Goal: Information Seeking & Learning: Learn about a topic

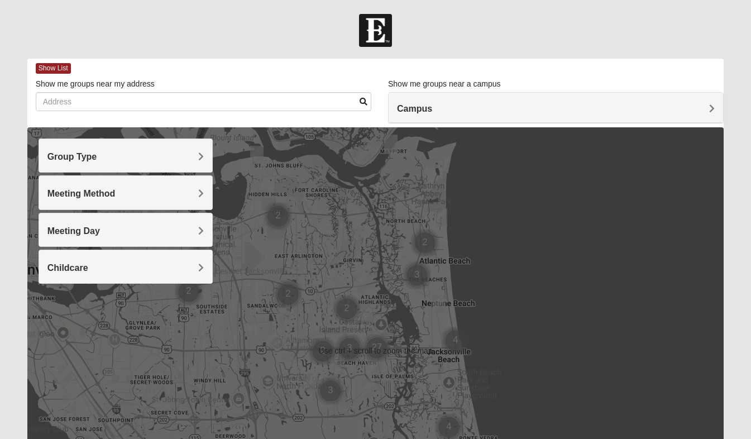
click at [163, 151] on h4 "Group Type" at bounding box center [125, 156] width 156 height 11
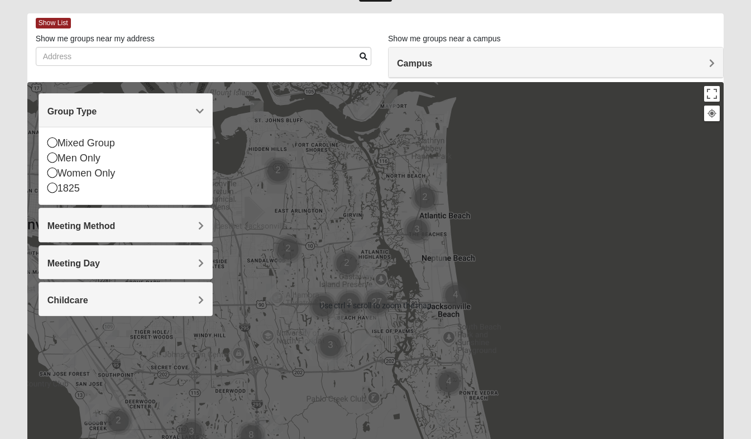
scroll to position [45, 0]
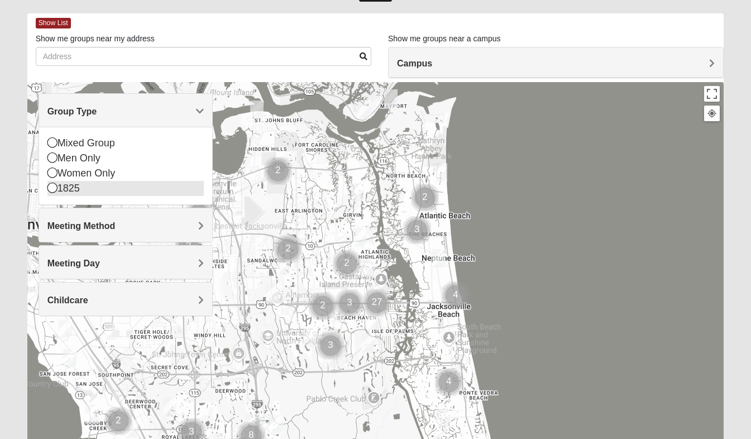
click at [51, 192] on icon at bounding box center [52, 188] width 10 height 10
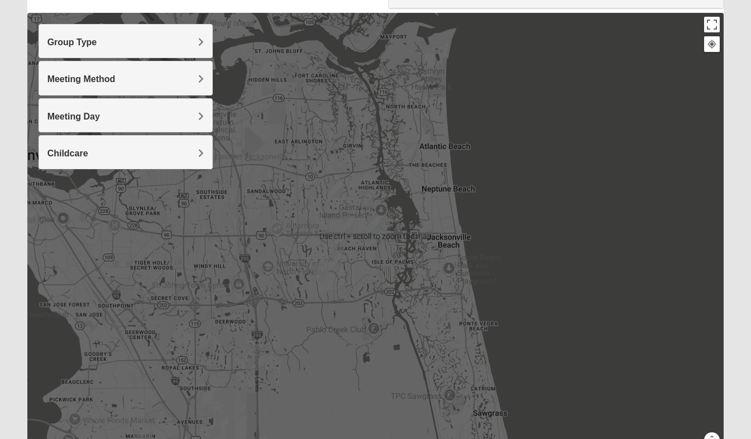
scroll to position [114, 0]
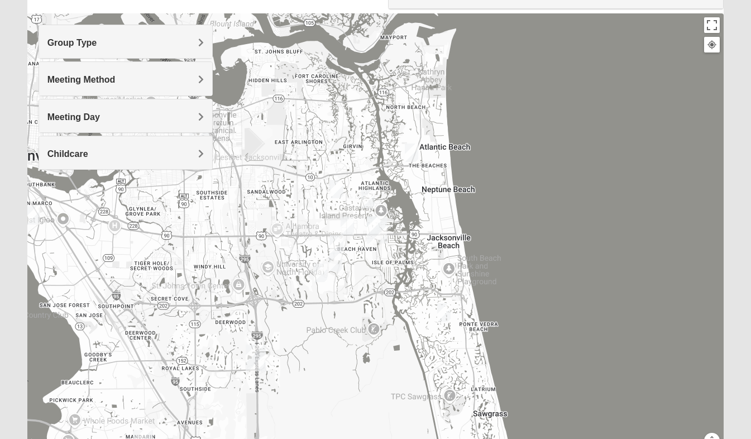
click at [412, 150] on img "1825 Mixed Arola 32233" at bounding box center [412, 152] width 22 height 27
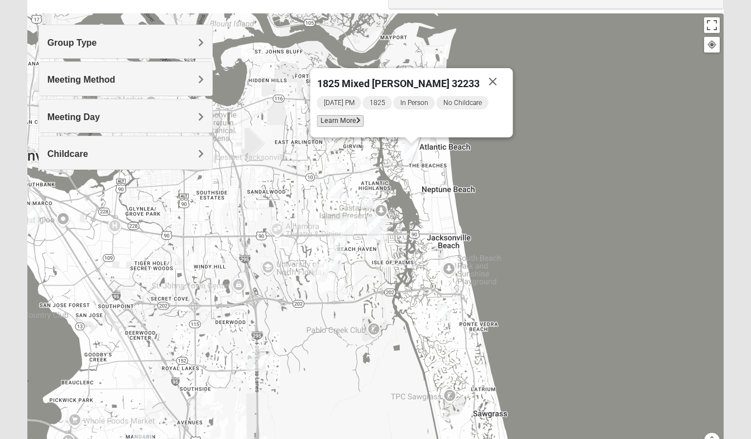
click at [363, 120] on span "Learn More" at bounding box center [340, 121] width 47 height 12
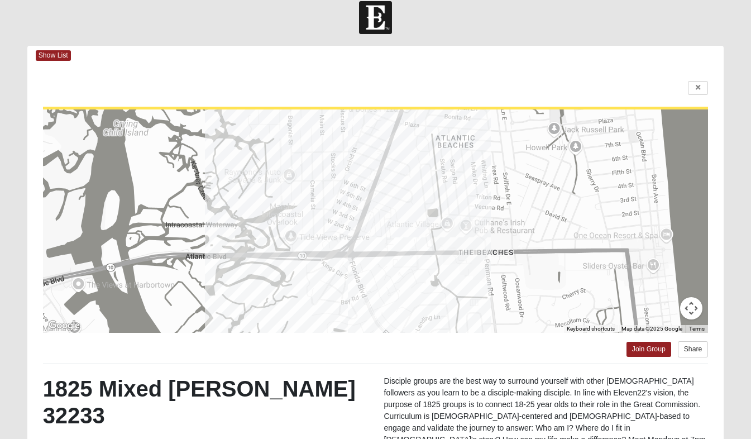
scroll to position [164, 0]
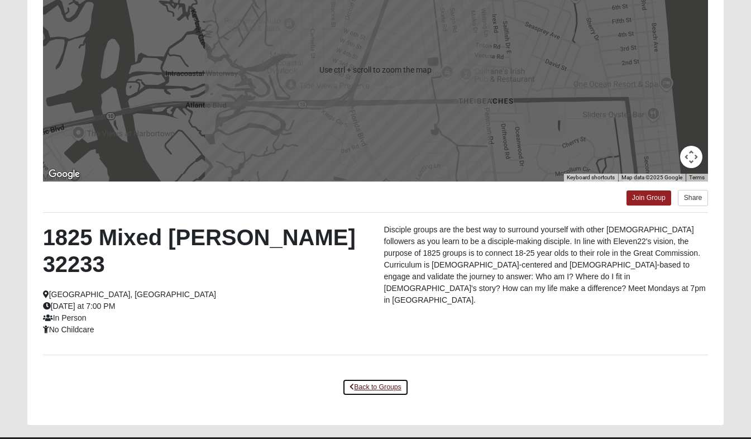
click at [391, 379] on link "Back to Groups" at bounding box center [375, 387] width 66 height 17
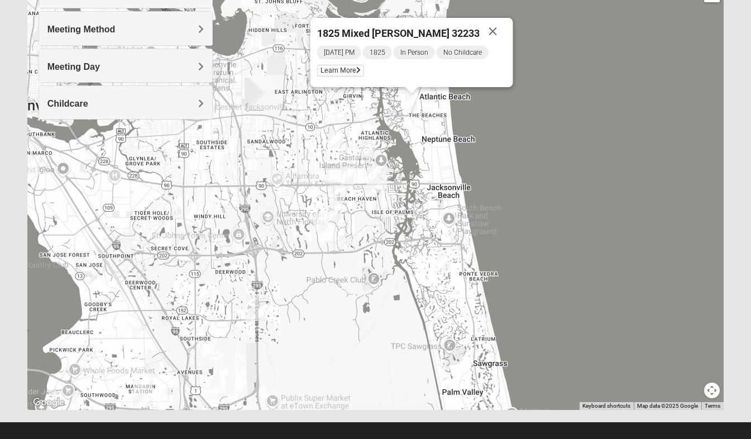
click at [321, 218] on img "1825 Womens Brunetti 32224" at bounding box center [321, 222] width 22 height 27
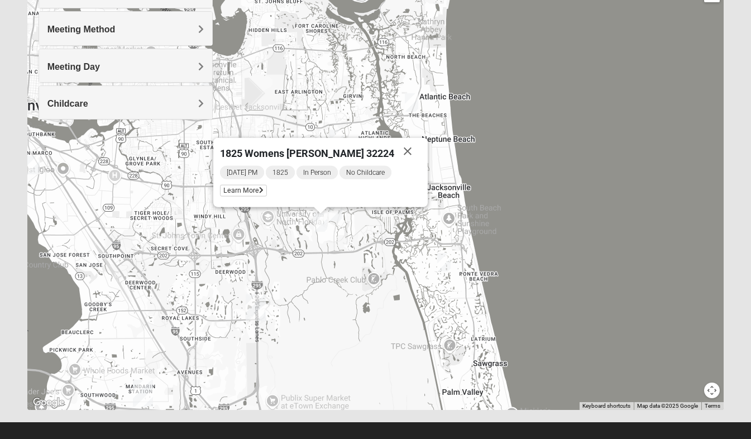
click at [317, 287] on div "1825 Womens Brunetti 32224 Saturday PM 1825 In Person No Childcare Learn More" at bounding box center [375, 186] width 697 height 447
click at [349, 226] on div "1825 Womens Brunetti 32224 Saturday PM 1825 In Person No Childcare Learn More" at bounding box center [375, 186] width 697 height 447
click at [394, 151] on button "Close" at bounding box center [407, 151] width 27 height 27
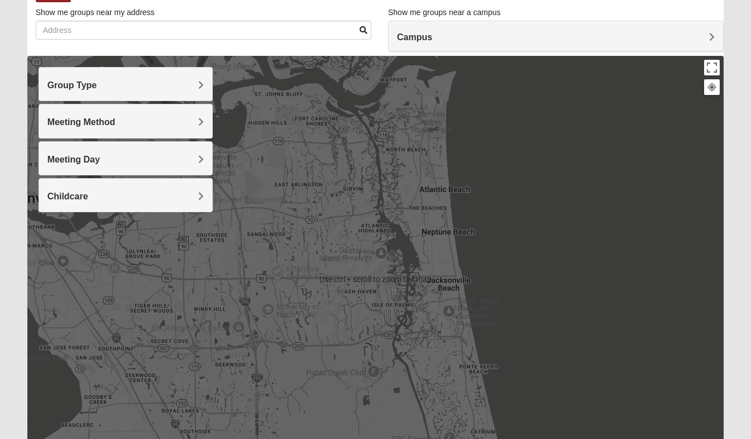
scroll to position [71, 0]
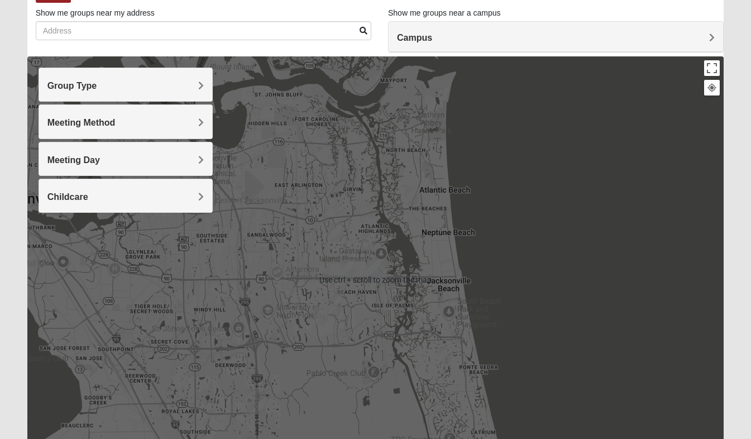
click at [168, 80] on h4 "Group Type" at bounding box center [125, 85] width 156 height 11
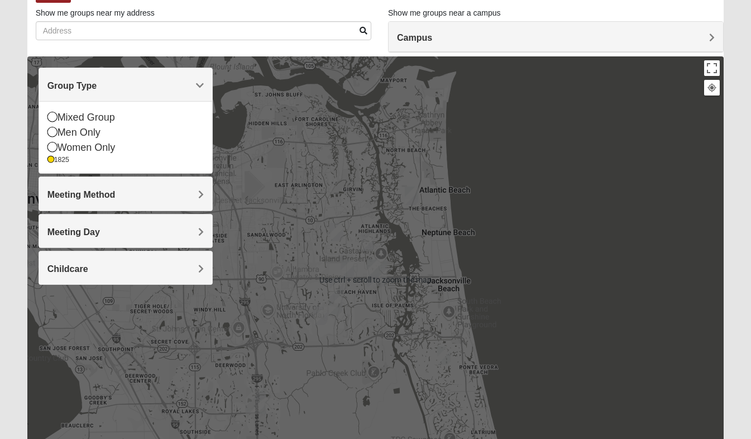
click at [286, 126] on div at bounding box center [375, 279] width 697 height 447
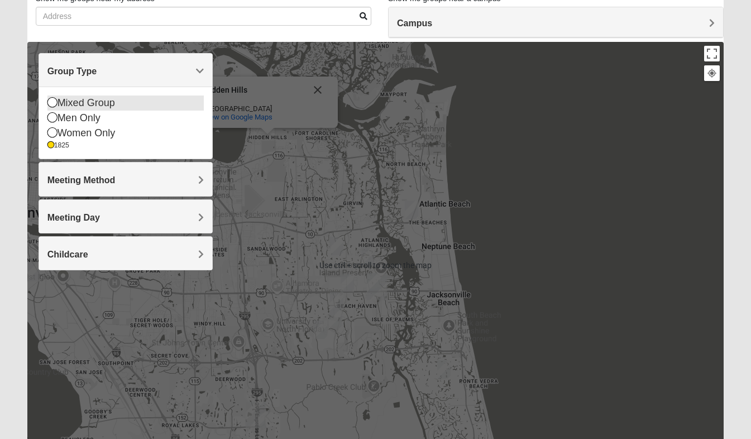
click at [101, 103] on div "Mixed Group" at bounding box center [125, 103] width 156 height 15
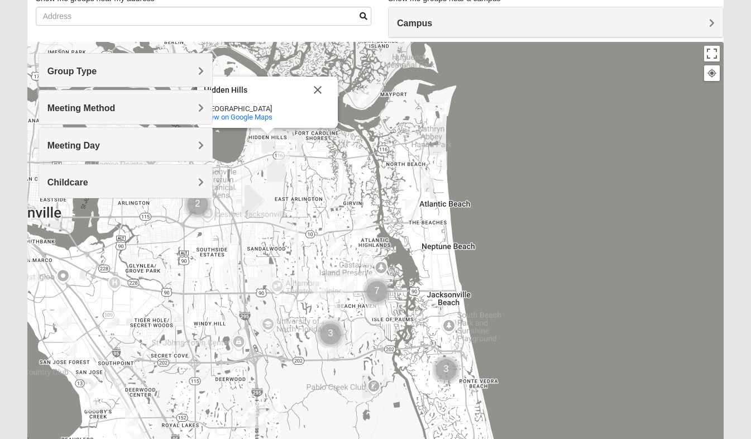
scroll to position [111, 0]
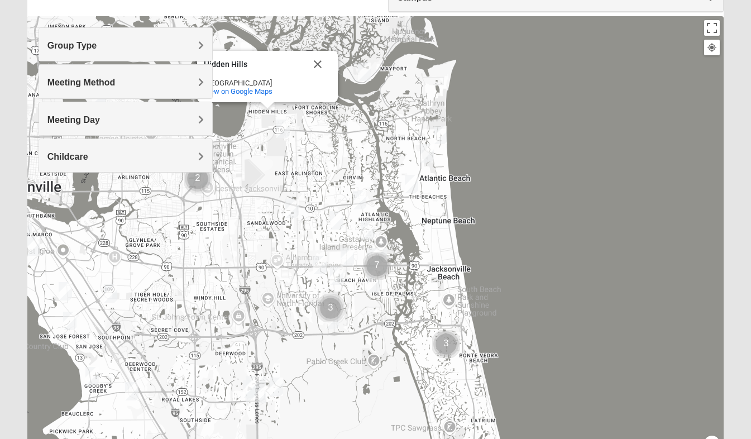
click at [199, 264] on div "Hidden Hills Hidden Hills Jacksonville, FL 32225 View on Google Maps" at bounding box center [375, 239] width 697 height 447
click at [338, 217] on img "1825 Mixed Annis 32246" at bounding box center [337, 220] width 22 height 27
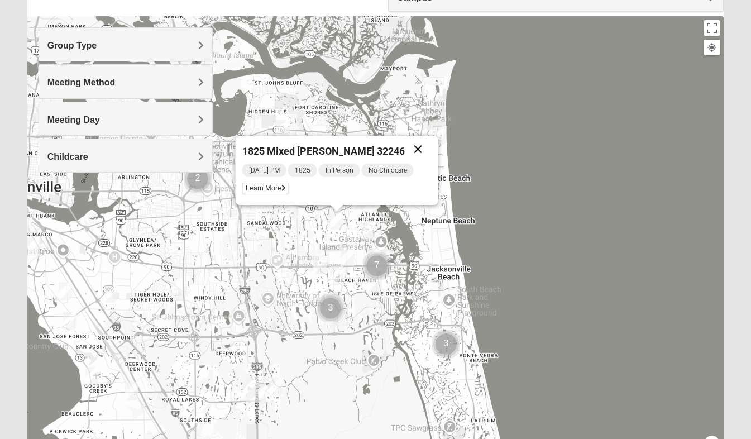
click at [415, 145] on button "Close" at bounding box center [418, 149] width 27 height 27
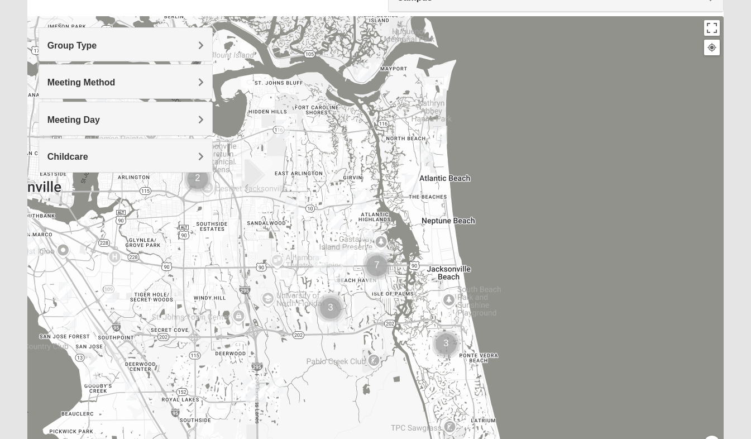
click at [366, 230] on img "1825 Womens Wood 32224" at bounding box center [368, 230] width 22 height 27
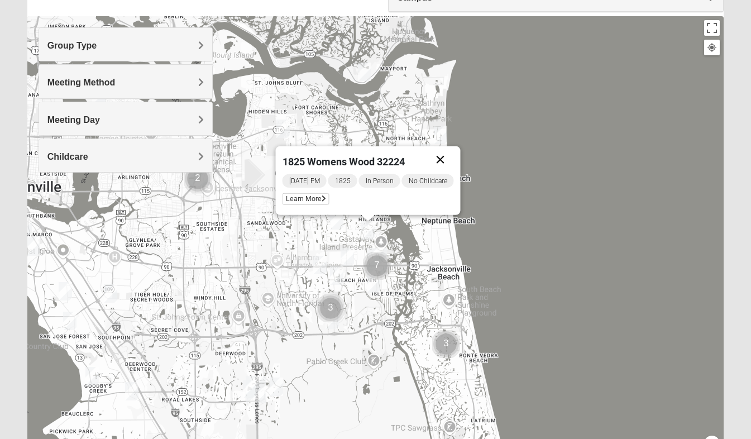
click at [448, 153] on button "Close" at bounding box center [440, 159] width 27 height 27
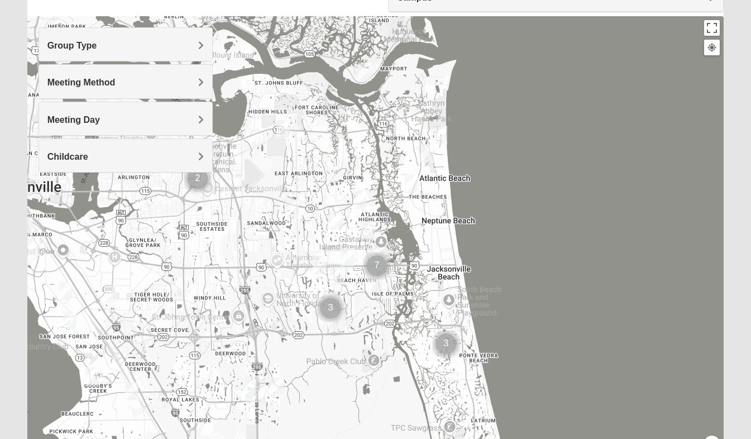
click at [153, 47] on h4 "Group Type" at bounding box center [125, 45] width 156 height 11
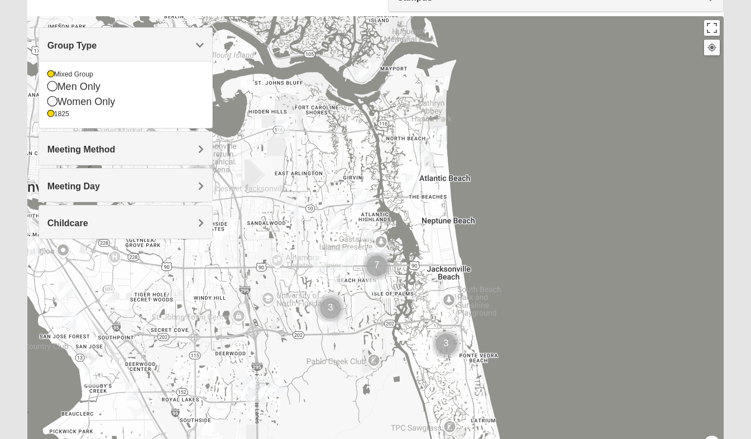
click at [368, 225] on img "1825 Womens Wood 32224" at bounding box center [368, 230] width 22 height 27
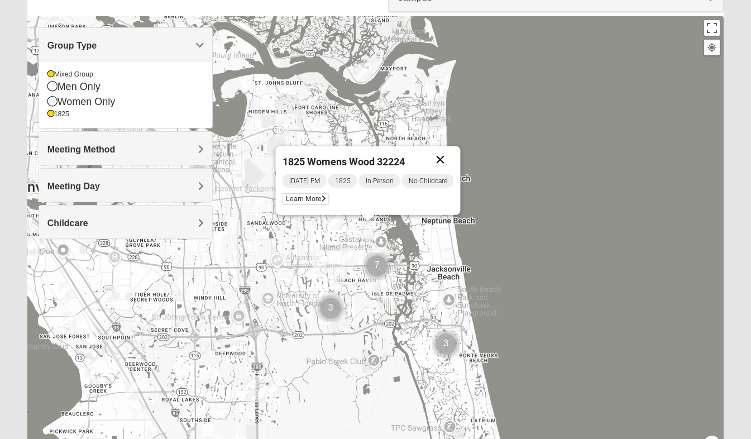
click at [441, 155] on button "Close" at bounding box center [440, 159] width 27 height 27
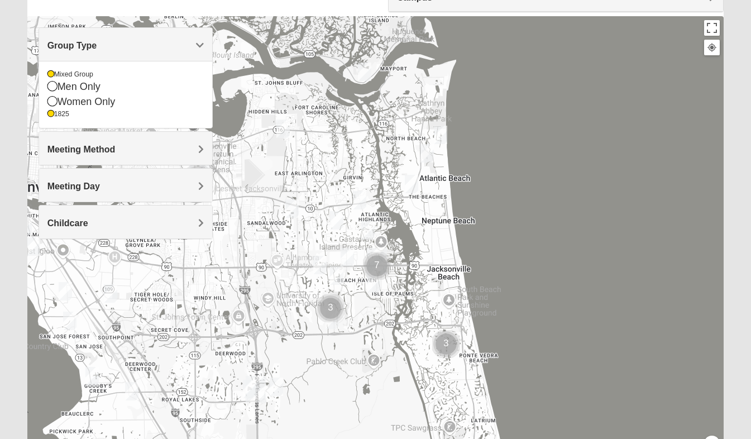
click at [337, 220] on img "1825 Mixed Annis 32246" at bounding box center [337, 220] width 22 height 27
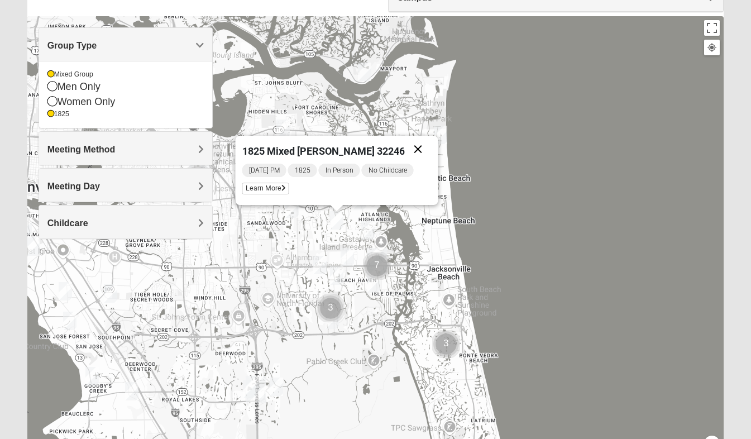
click at [418, 148] on button "Close" at bounding box center [418, 149] width 27 height 27
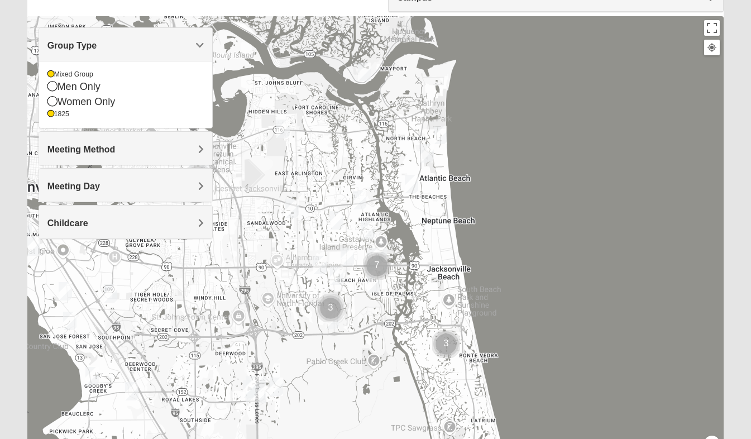
click at [345, 251] on img "1825 Womens Annis/Ferguson 32246" at bounding box center [347, 257] width 22 height 27
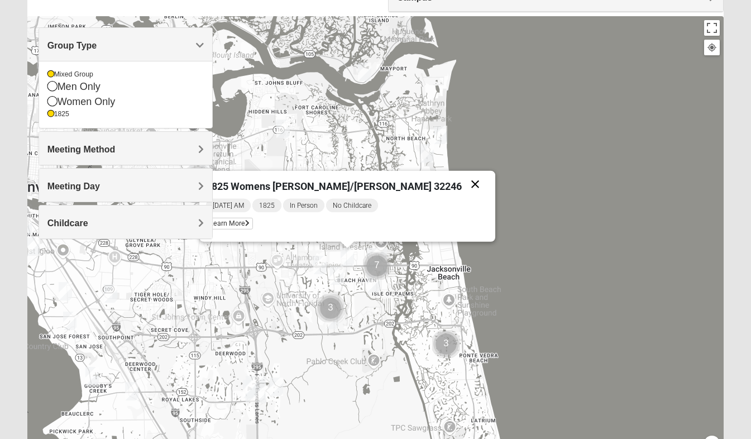
click at [462, 185] on button "Close" at bounding box center [475, 184] width 27 height 27
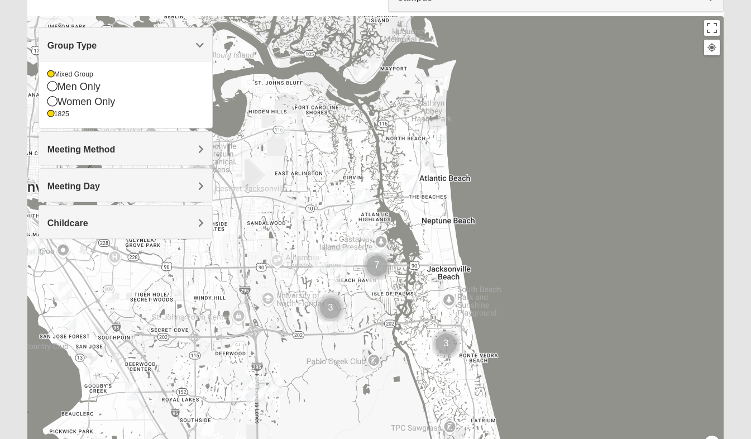
click at [336, 275] on img "1825 Mens Cason 32224" at bounding box center [337, 275] width 22 height 27
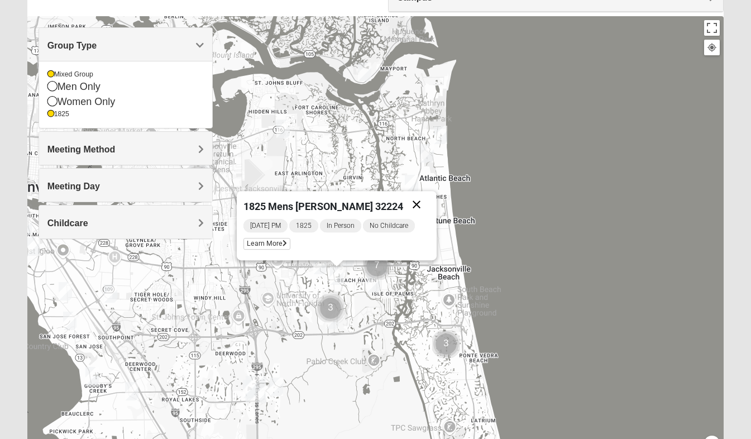
click at [419, 197] on button "Close" at bounding box center [416, 204] width 27 height 27
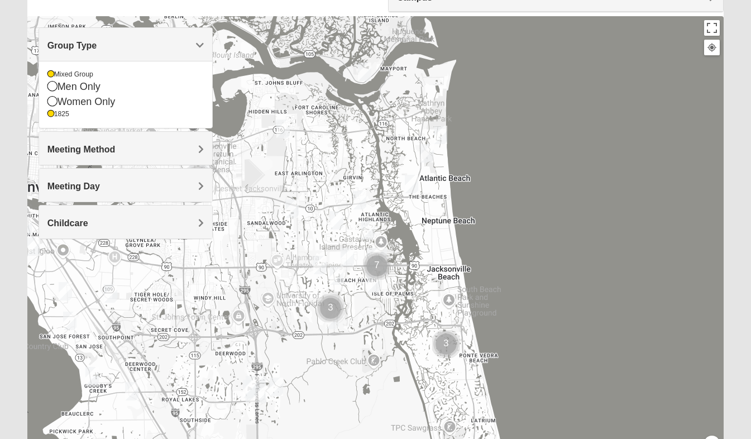
click at [432, 148] on img "Mixed Settembrini 32233" at bounding box center [427, 153] width 22 height 27
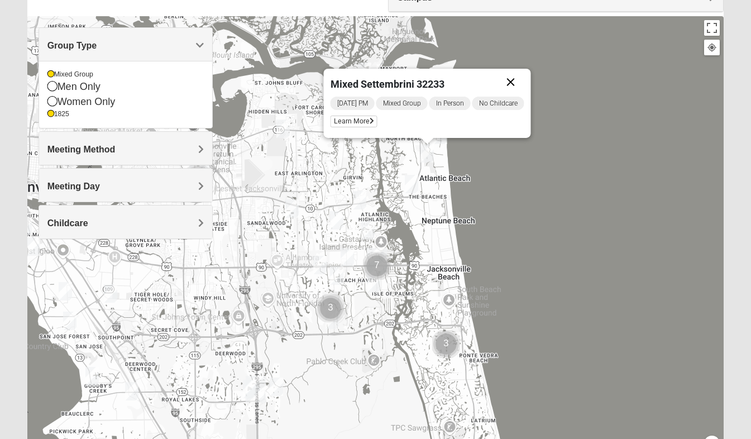
click at [524, 74] on button "Close" at bounding box center [510, 82] width 27 height 27
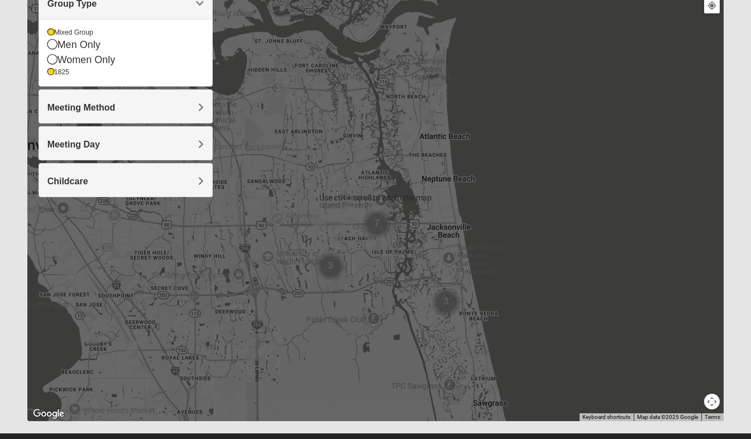
scroll to position [176, 0]
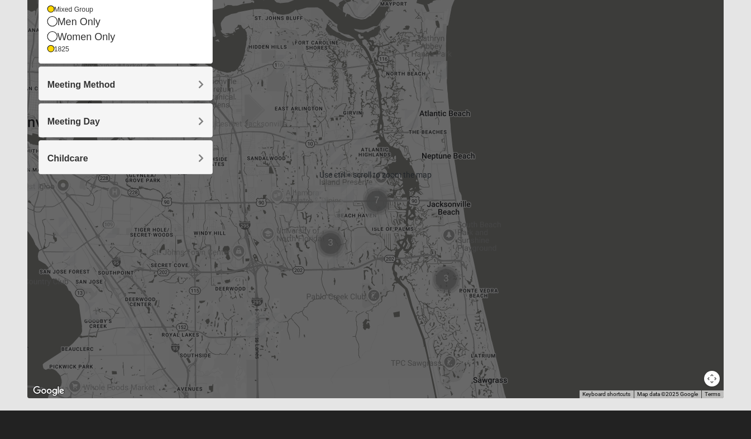
click at [276, 319] on img "Mixed Craig & Marsha Myers 32256" at bounding box center [276, 321] width 22 height 27
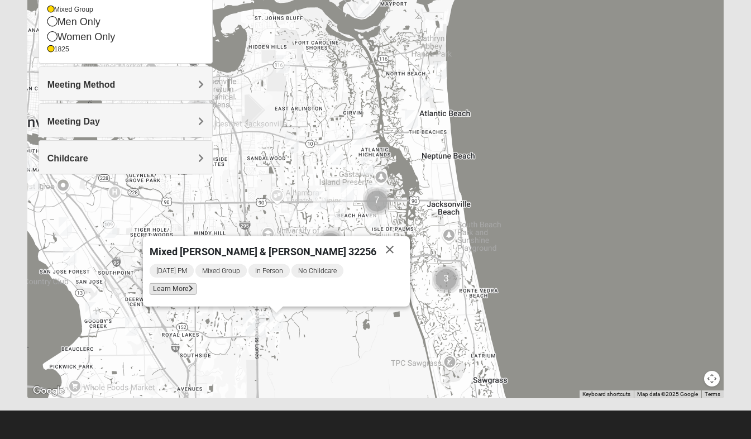
click at [197, 286] on span "Learn More" at bounding box center [173, 289] width 47 height 12
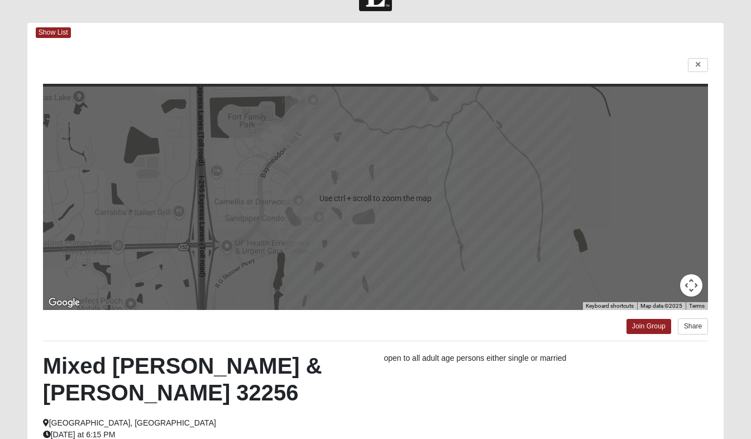
scroll to position [42, 0]
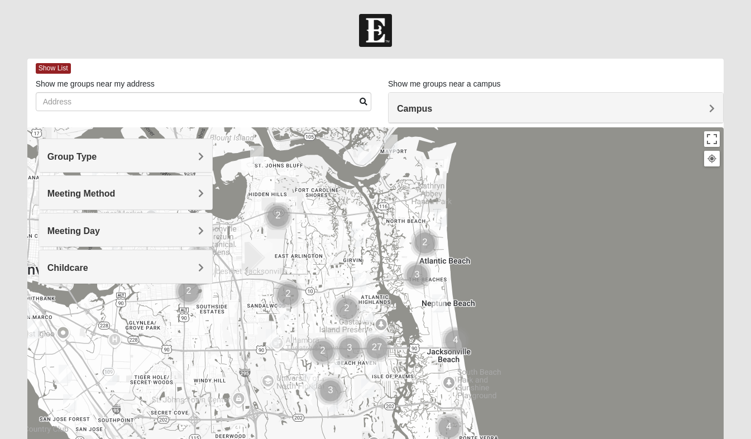
click at [154, 150] on div "Group Type" at bounding box center [125, 155] width 173 height 33
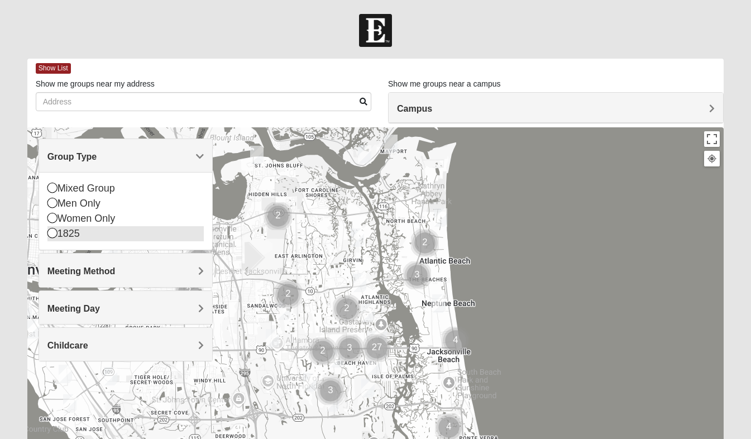
click at [51, 236] on icon at bounding box center [52, 233] width 10 height 10
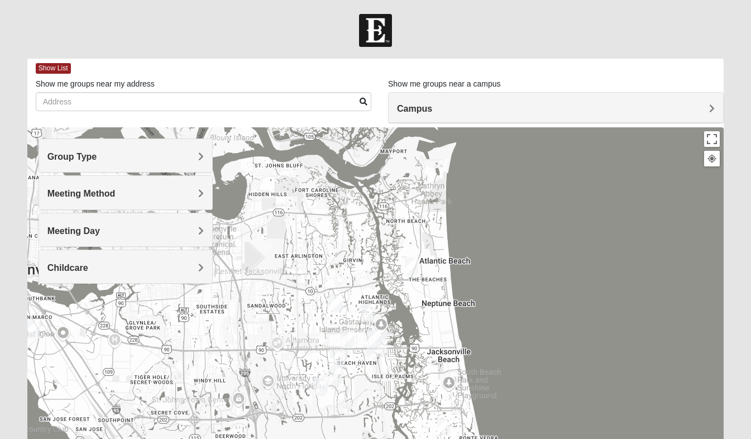
scroll to position [32, 0]
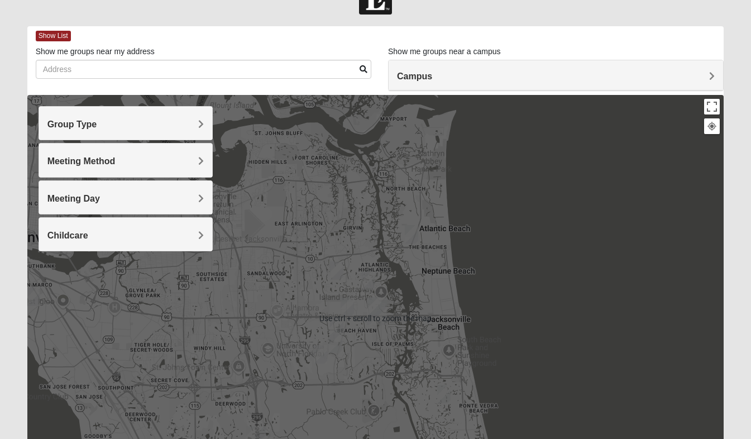
click at [156, 131] on div "Group Type" at bounding box center [125, 123] width 173 height 33
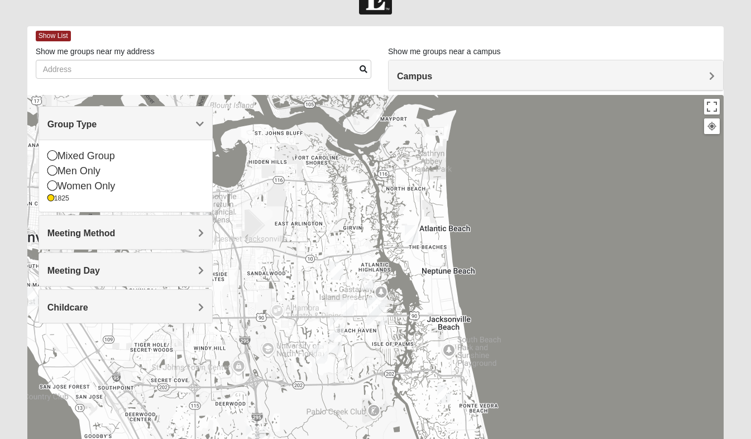
click at [51, 155] on icon at bounding box center [52, 155] width 10 height 10
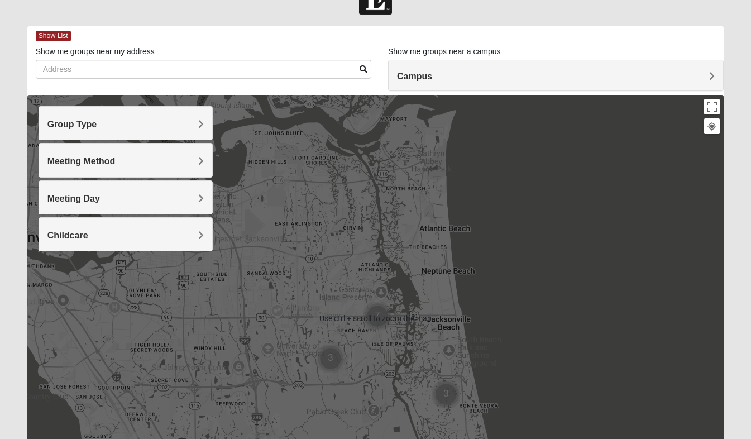
scroll to position [85, 0]
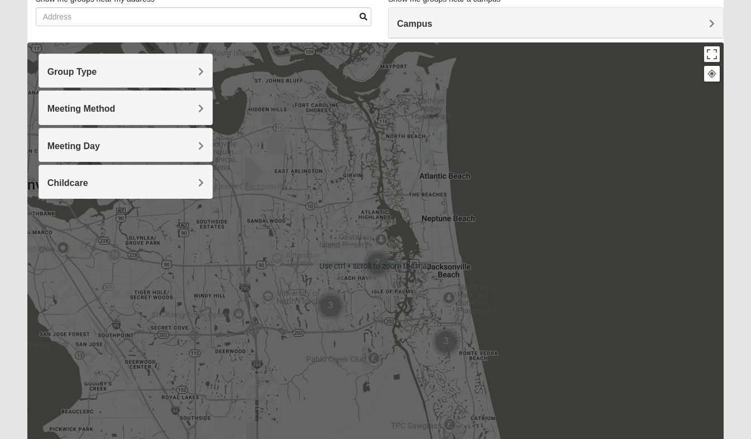
click at [337, 217] on img "1825 Mixed Annis 32246" at bounding box center [337, 217] width 22 height 27
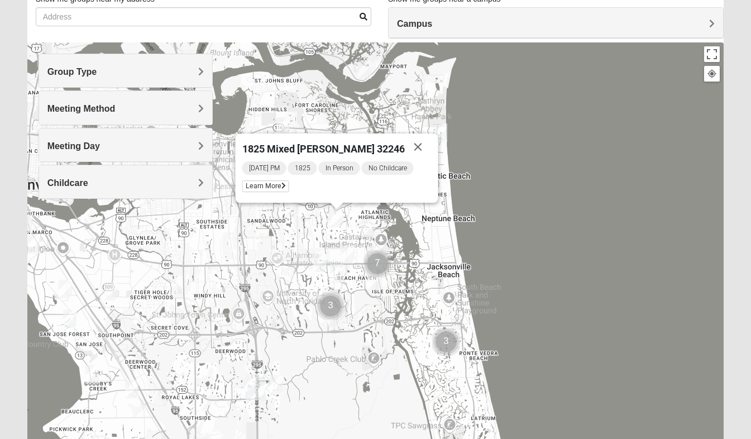
click at [367, 227] on img "1825 Womens Wood 32224" at bounding box center [368, 228] width 22 height 27
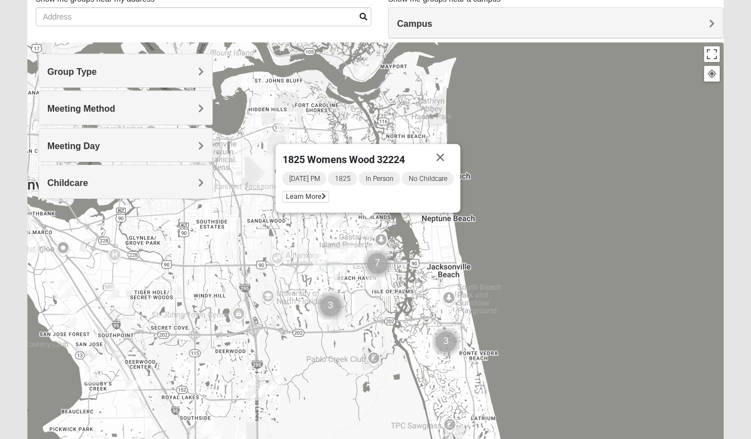
click at [349, 252] on img "1825 Womens Annis/Ferguson 32246" at bounding box center [347, 254] width 22 height 27
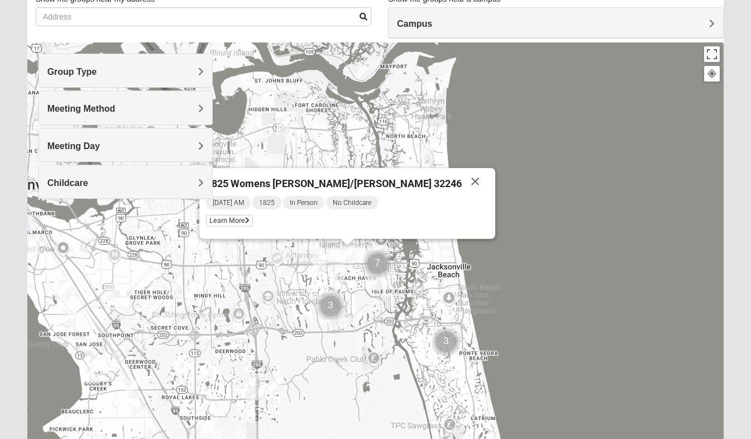
click at [335, 274] on img "1825 Mens Cason 32224" at bounding box center [337, 273] width 22 height 27
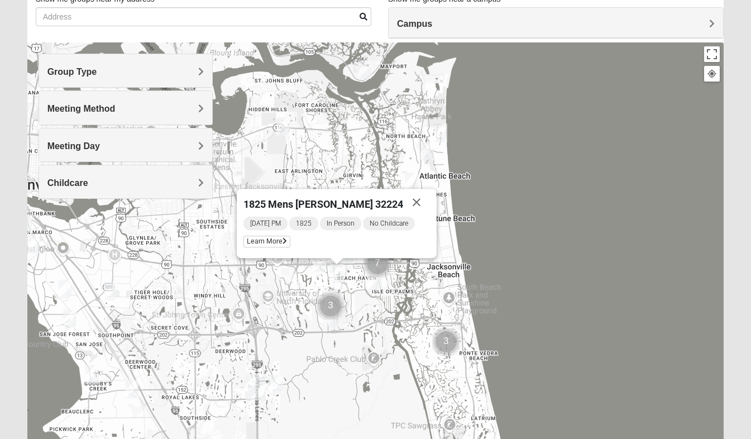
click at [409, 179] on img "1825 Mixed Arola 32233" at bounding box center [412, 181] width 22 height 27
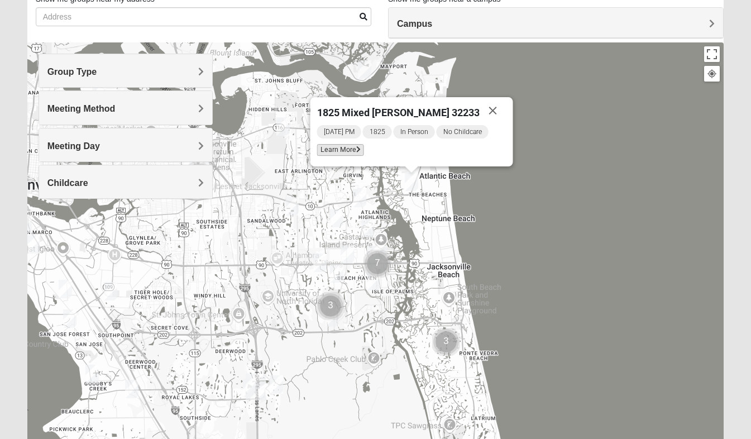
click at [363, 153] on span "Learn More" at bounding box center [340, 150] width 47 height 12
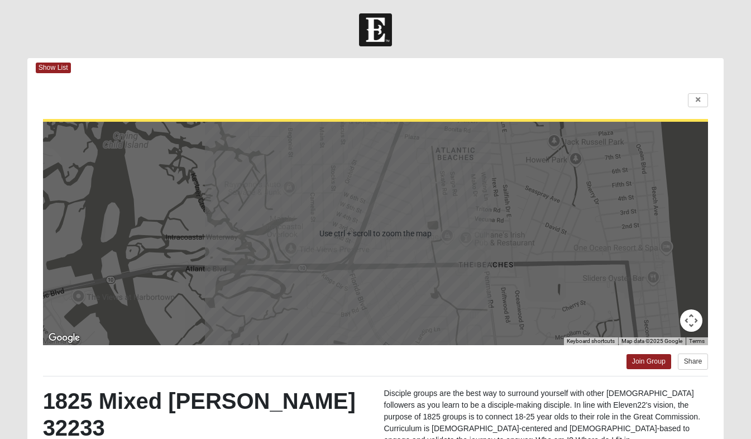
scroll to position [0, 0]
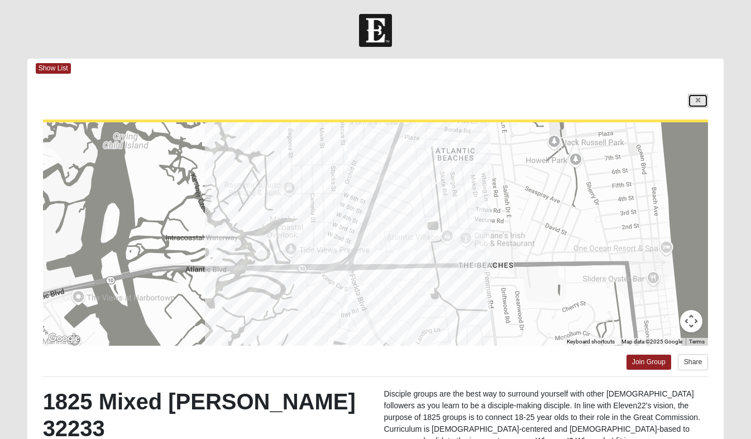
click at [696, 99] on icon at bounding box center [698, 100] width 4 height 7
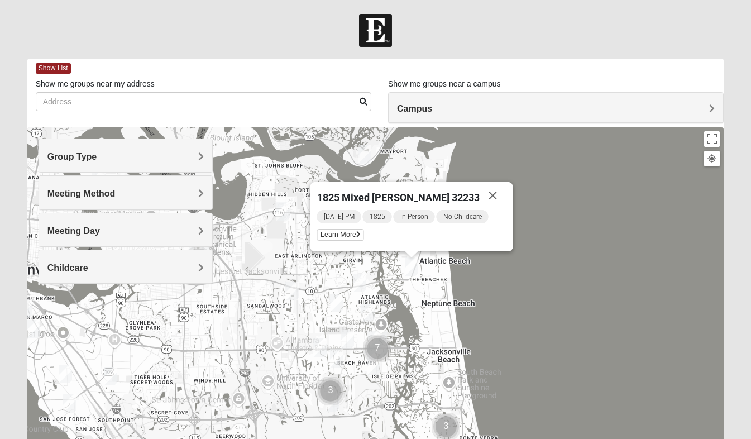
click at [339, 302] on img "1825 Mixed Annis 32246" at bounding box center [337, 302] width 22 height 27
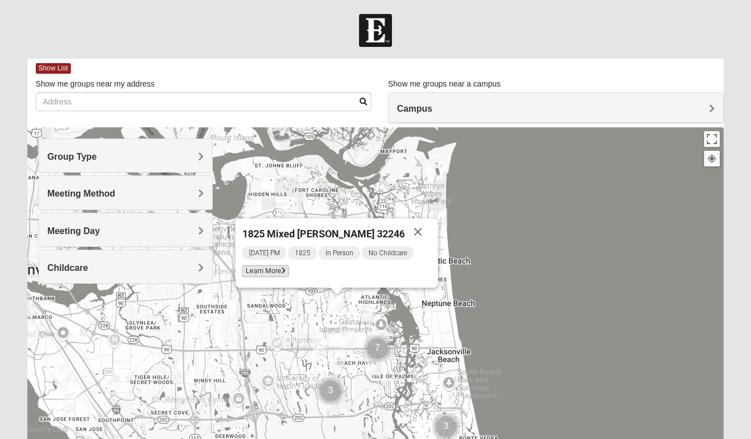
click at [289, 271] on span "Learn More" at bounding box center [265, 271] width 47 height 12
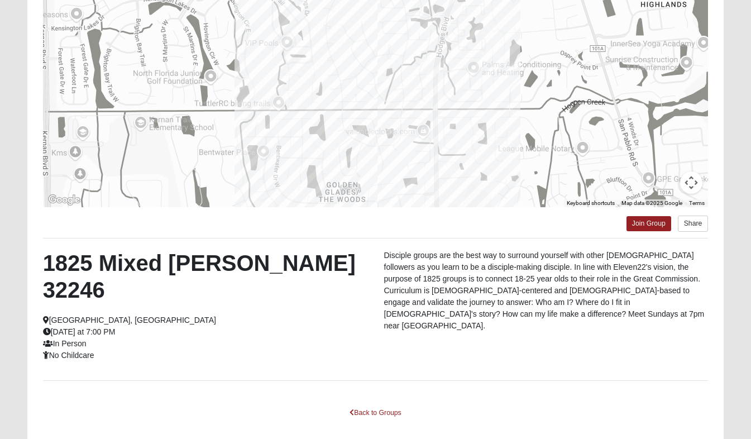
scroll to position [85, 0]
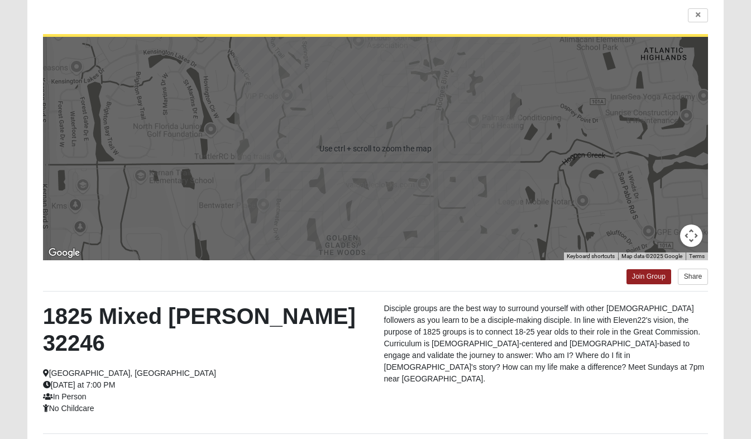
click at [360, 158] on div at bounding box center [376, 148] width 666 height 223
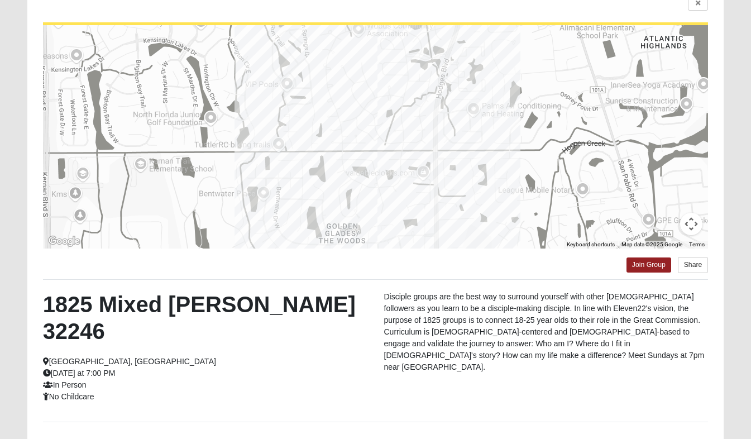
scroll to position [164, 0]
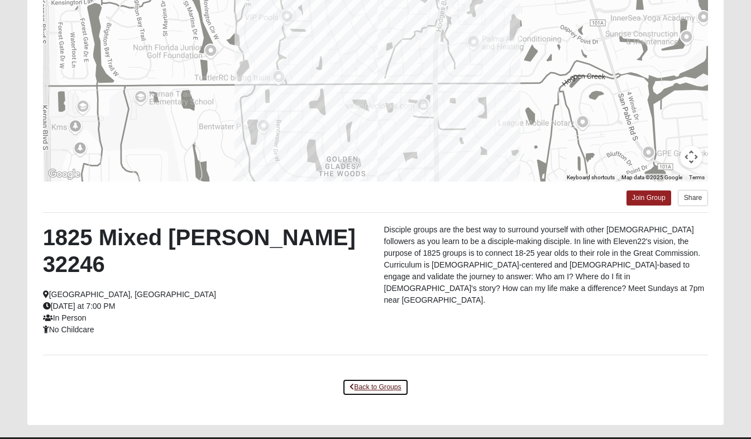
click at [361, 379] on link "Back to Groups" at bounding box center [375, 387] width 66 height 17
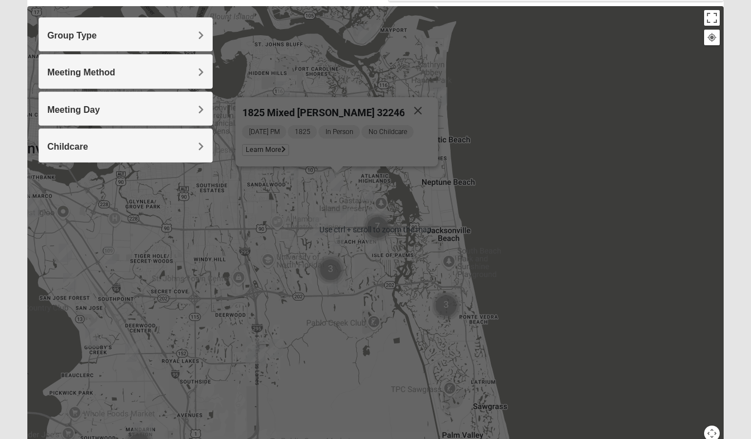
scroll to position [176, 0]
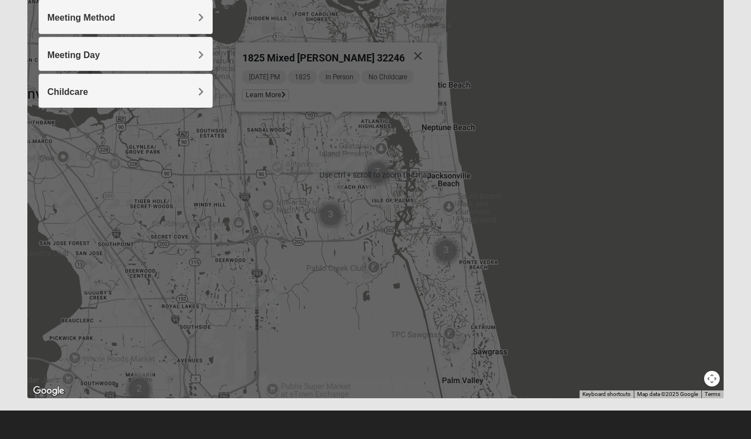
click at [277, 298] on img "Mixed Craig & Marsha Myers 32256" at bounding box center [276, 293] width 22 height 27
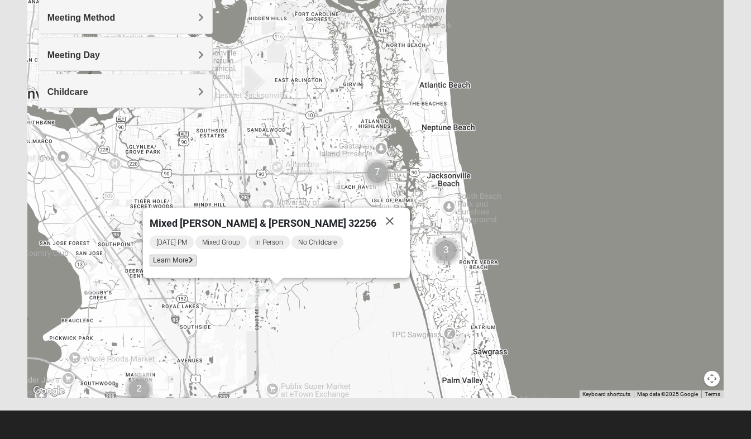
click at [197, 261] on span "Learn More" at bounding box center [173, 261] width 47 height 12
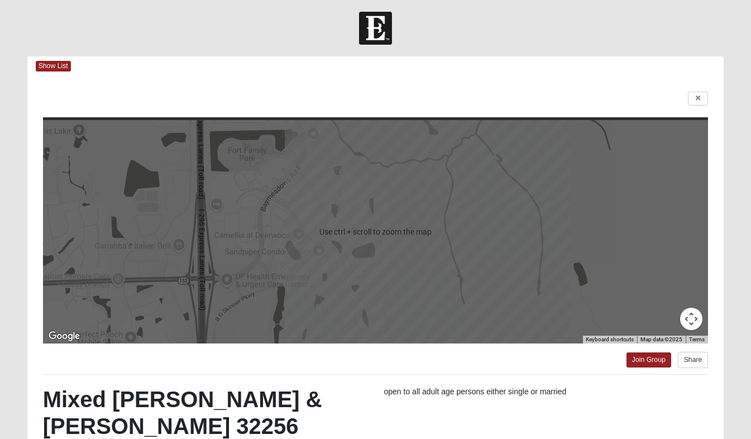
scroll to position [0, 0]
